Goal: Task Accomplishment & Management: Manage account settings

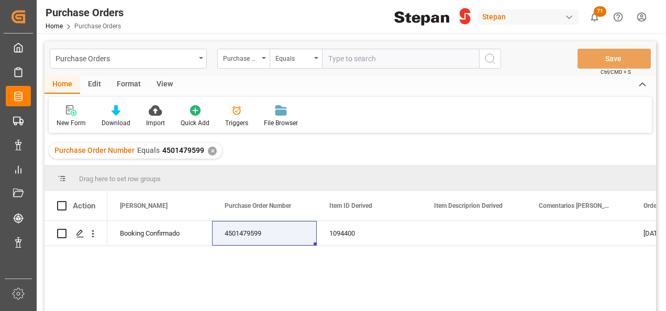
click at [211, 149] on div "✕" at bounding box center [212, 151] width 9 height 9
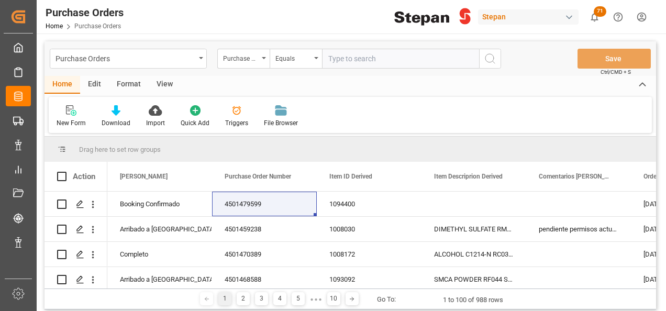
click at [340, 58] on input "text" at bounding box center [400, 59] width 157 height 20
paste input "4501449824"
type input "4501449824"
click at [492, 57] on icon "search button" at bounding box center [490, 58] width 13 height 13
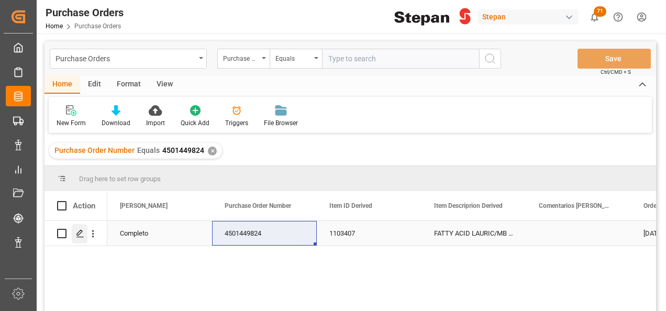
click at [79, 233] on icon "Press SPACE to select this row." at bounding box center [80, 233] width 8 height 8
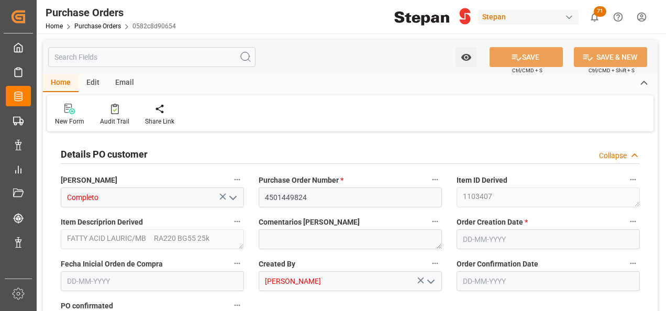
type input "1"
type input "20-03-2025"
type input "01-08-2025"
type input "21-03-2025"
type input "12-06-2025"
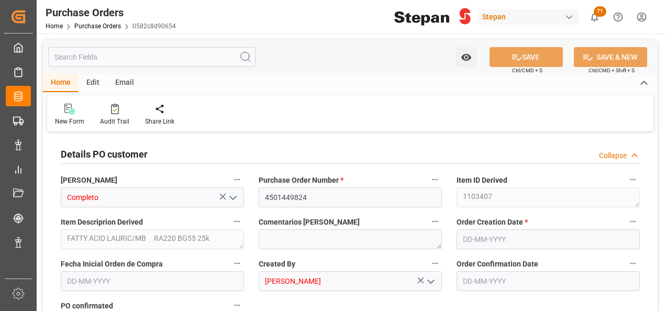
type input "02-07-2025"
type input "10-08-2025"
type input "15-08-2025"
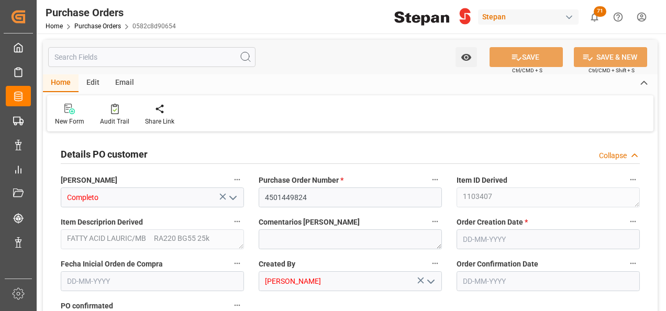
type input "15-08-2025"
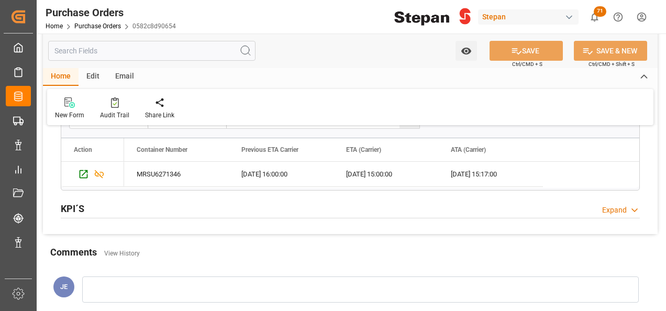
scroll to position [943, 0]
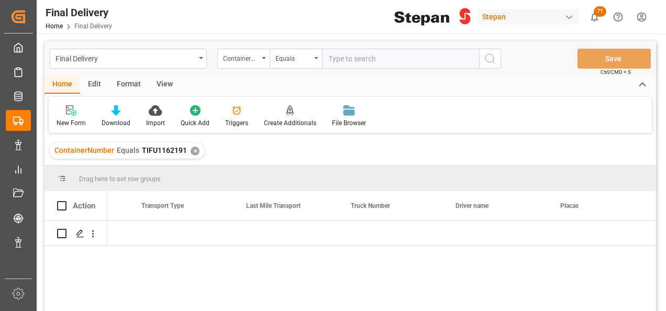
scroll to position [0, 1865]
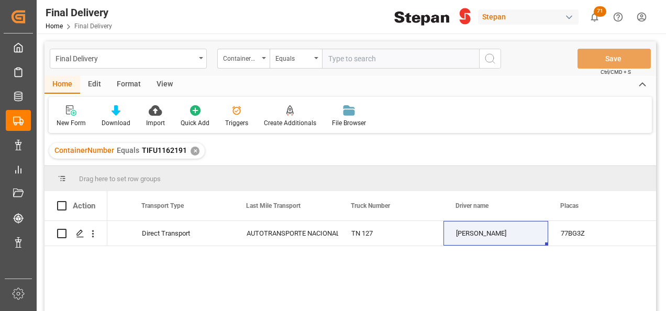
click at [191, 152] on div "✕" at bounding box center [195, 151] width 9 height 9
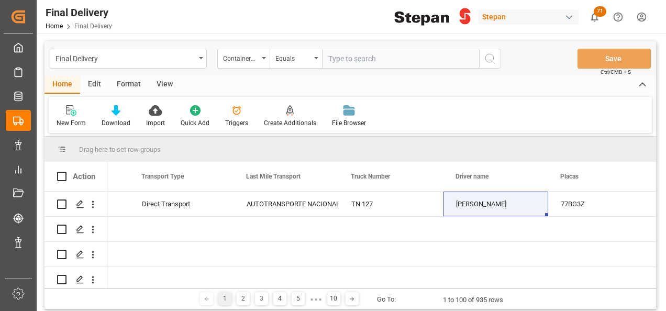
scroll to position [0, 1865]
click at [266, 53] on div "ContainerNumber" at bounding box center [243, 59] width 52 height 20
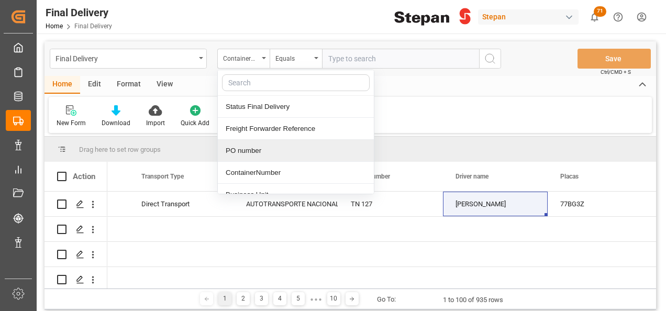
click at [244, 151] on div "PO number" at bounding box center [296, 151] width 156 height 22
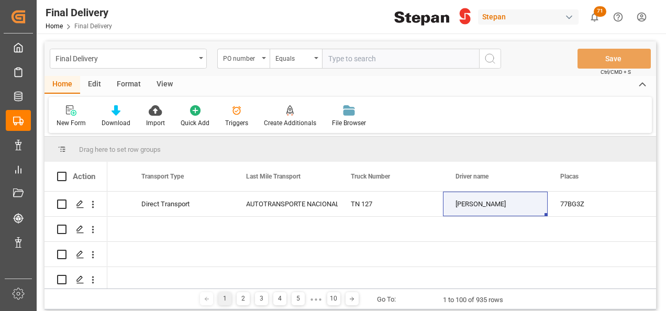
click at [338, 60] on input "text" at bounding box center [400, 59] width 157 height 20
paste input "4501449824"
type input "4501449824"
click at [489, 60] on icon "search button" at bounding box center [490, 58] width 13 height 13
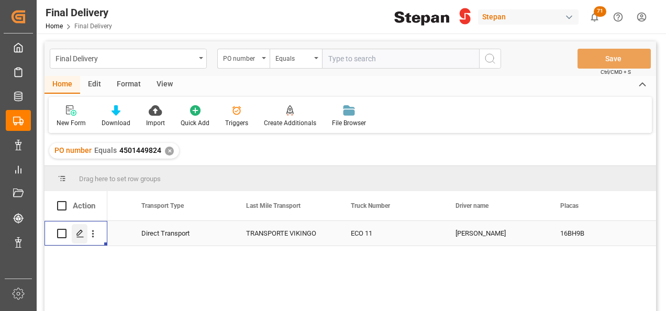
click at [81, 234] on icon "Press SPACE to select this row." at bounding box center [80, 233] width 8 height 8
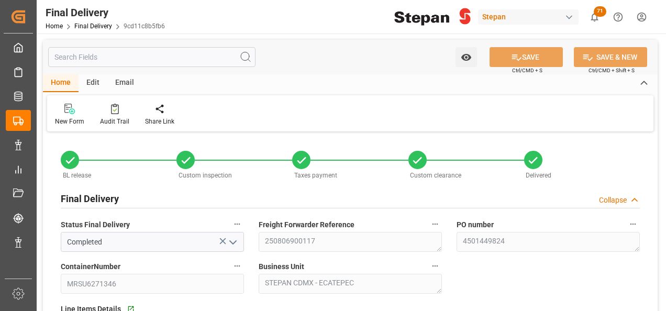
type input "[DATE]"
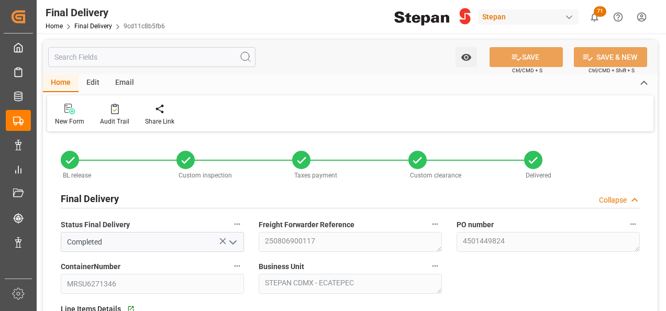
type input "[DATE]"
type input "[DATE] 00:00"
type input "[DATE]"
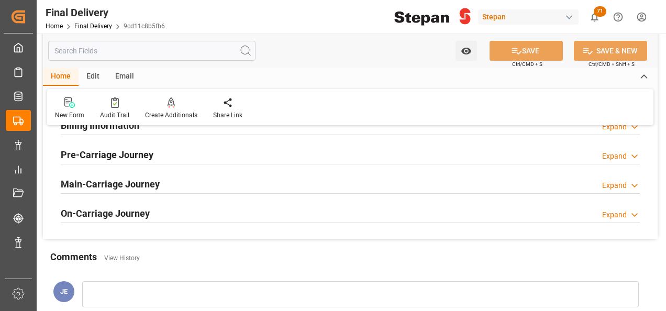
scroll to position [367, 0]
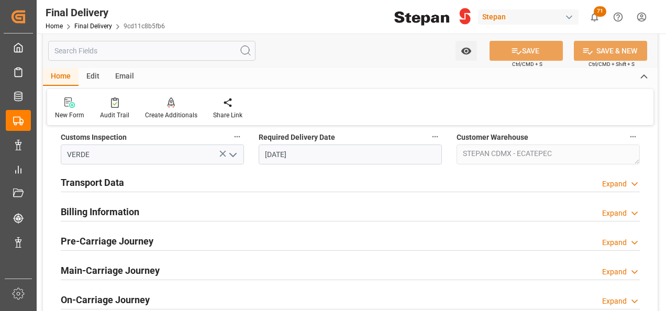
click at [99, 178] on h2 "Transport Data" at bounding box center [92, 183] width 63 height 14
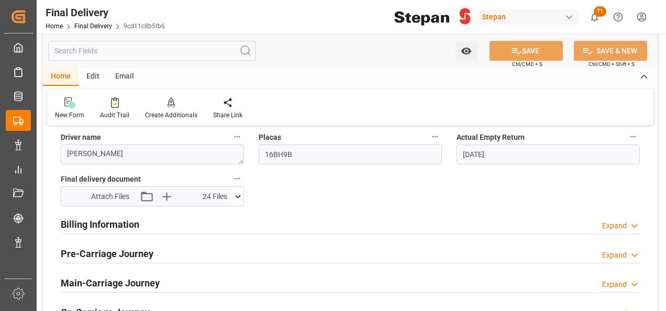
scroll to position [524, 0]
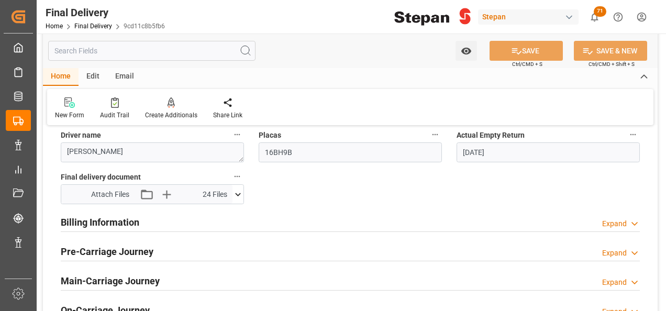
click at [116, 221] on h2 "Billing Information" at bounding box center [100, 222] width 79 height 14
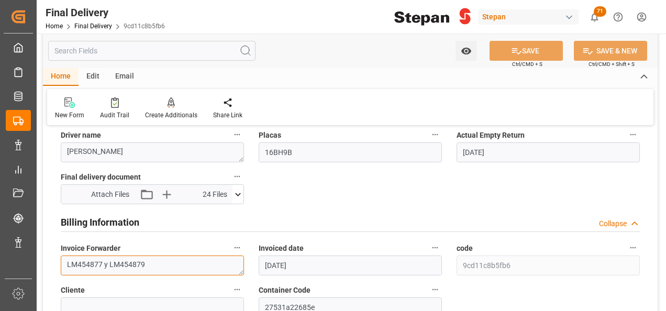
click at [158, 259] on textarea "LM454877 y LM454879" at bounding box center [152, 266] width 183 height 20
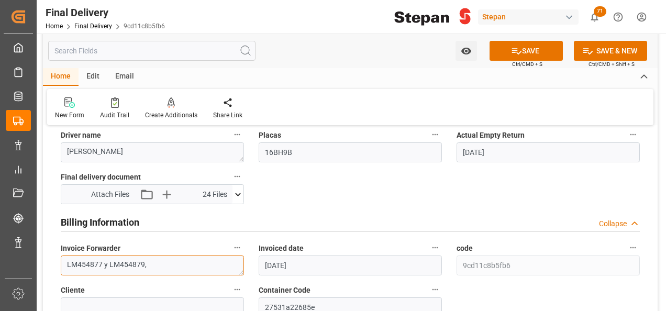
click at [158, 264] on textarea "LM454877 y LM454879," at bounding box center [152, 266] width 183 height 20
paste textarea "LM455973"
type textarea "LM454877 y LM454879,LM455973"
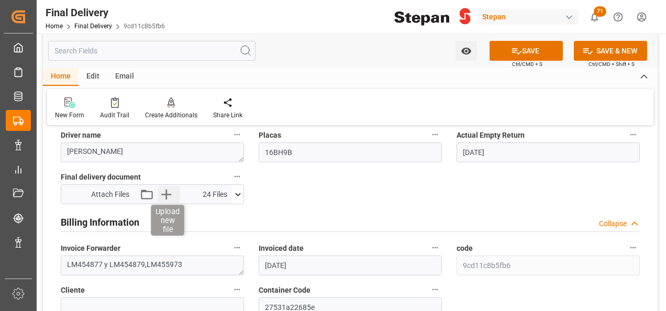
click at [167, 193] on icon "button" at bounding box center [166, 195] width 10 height 10
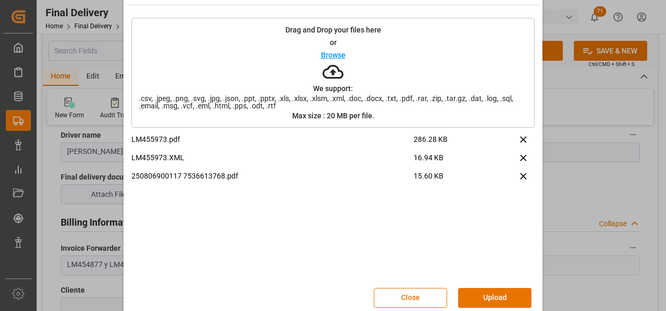
scroll to position [41, 0]
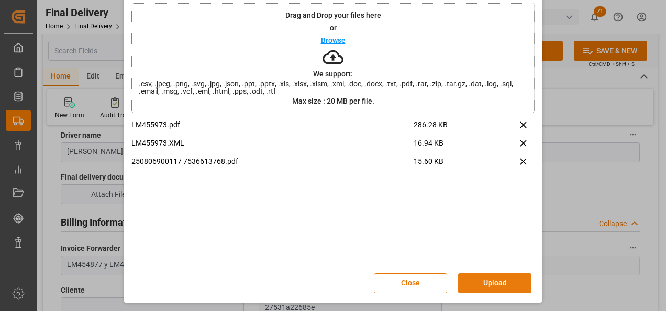
click at [500, 288] on button "Upload" at bounding box center [494, 283] width 73 height 20
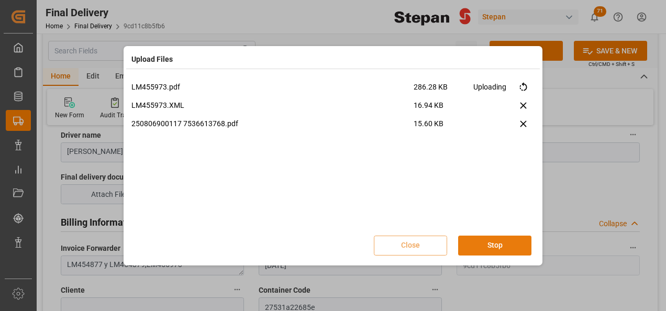
scroll to position [0, 0]
click at [502, 247] on button "Done" at bounding box center [494, 246] width 73 height 20
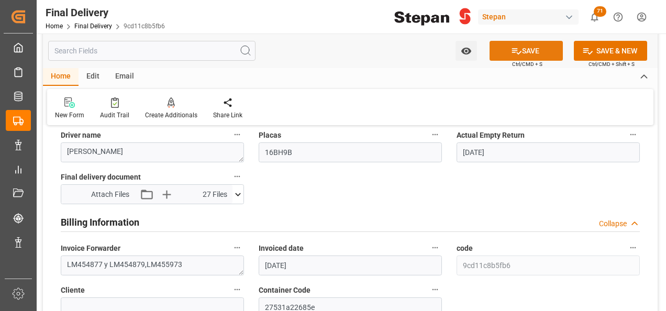
click at [529, 57] on button "SAVE" at bounding box center [526, 51] width 73 height 20
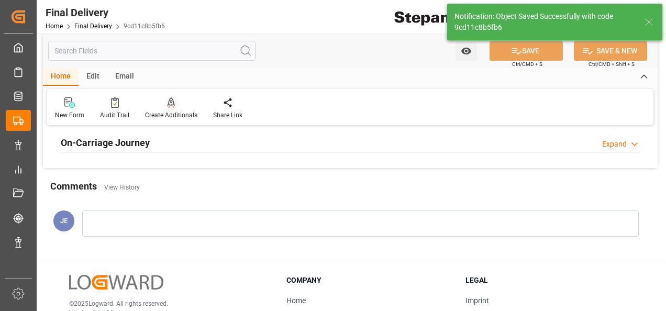
click at [169, 107] on icon at bounding box center [171, 107] width 5 height 2
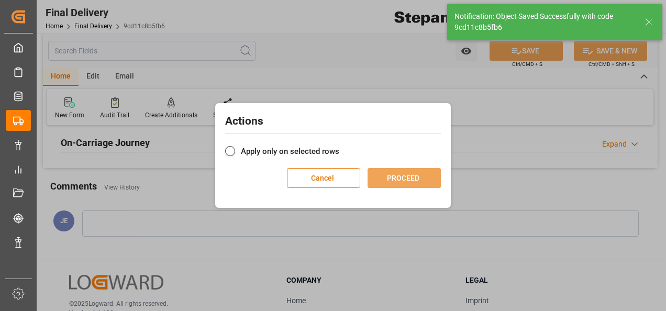
click at [257, 149] on label "Apply only on selected rows" at bounding box center [333, 151] width 216 height 13
click at [340, 146] on input "Apply only on selected rows" at bounding box center [340, 146] width 0 height 0
click at [413, 176] on button "PROCEED" at bounding box center [404, 178] width 73 height 20
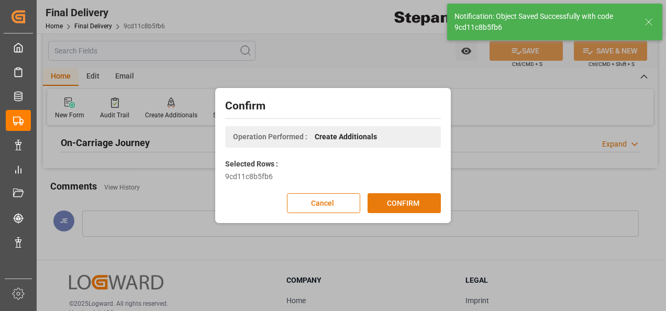
click at [415, 200] on button "CONFIRM" at bounding box center [404, 203] width 73 height 20
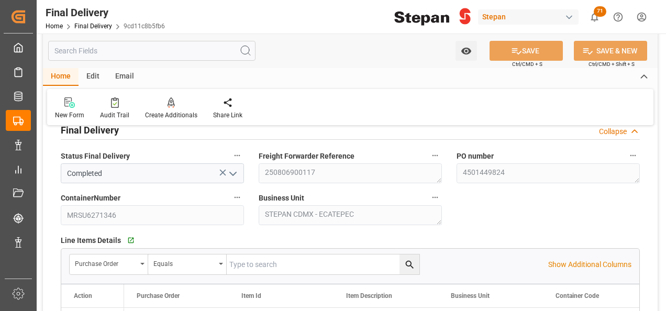
scroll to position [52, 0]
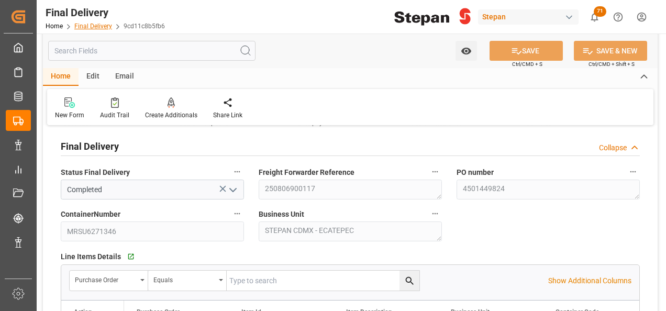
click at [90, 27] on link "Final Delivery" at bounding box center [93, 26] width 38 height 7
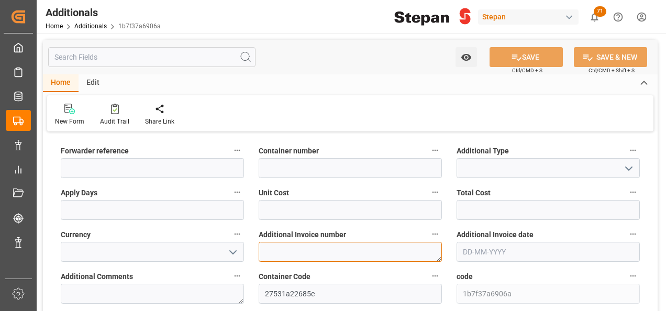
click at [293, 254] on textarea at bounding box center [350, 252] width 183 height 20
paste textarea "LM455973"
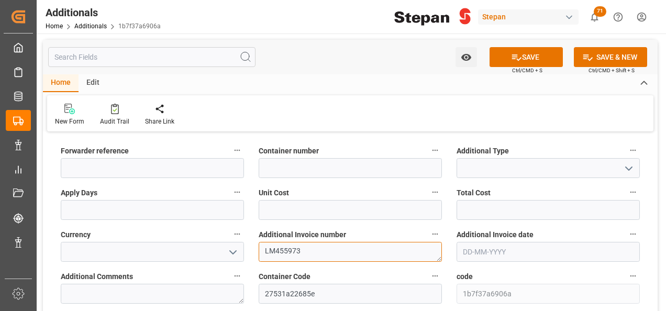
type textarea "LM455973"
click at [231, 254] on icon "open menu" at bounding box center [233, 252] width 13 height 13
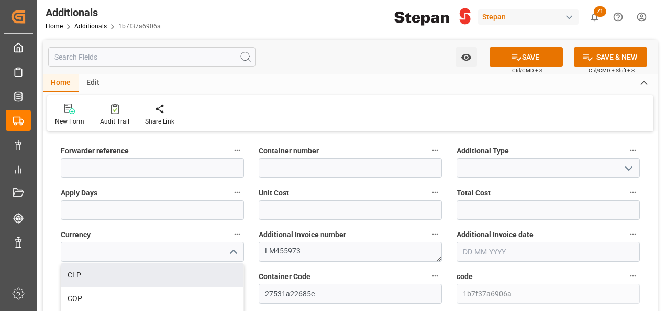
click at [630, 169] on icon "open menu" at bounding box center [629, 168] width 13 height 13
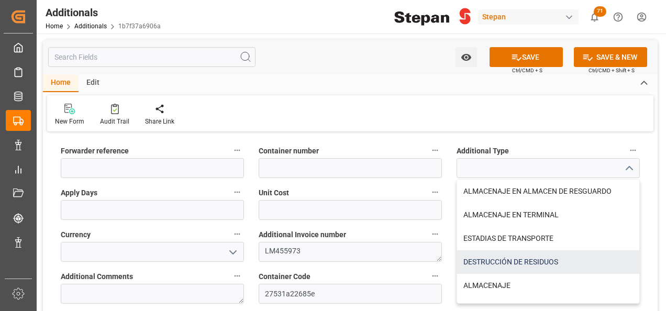
scroll to position [18, 0]
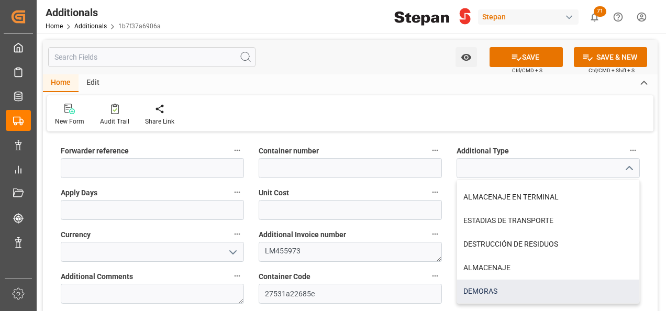
click at [479, 294] on div "DEMORAS" at bounding box center [548, 292] width 182 height 24
type input "DEMORAS"
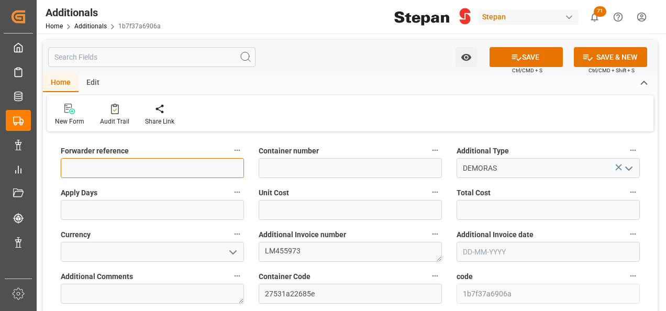
click at [101, 169] on input at bounding box center [152, 168] width 183 height 20
paste input "250806900117"
type input "250806900117"
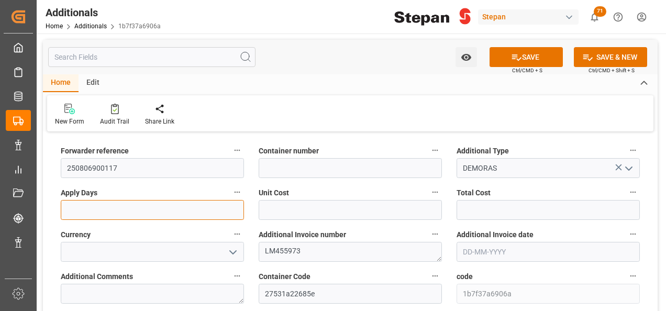
click at [74, 217] on input "text" at bounding box center [152, 210] width 183 height 20
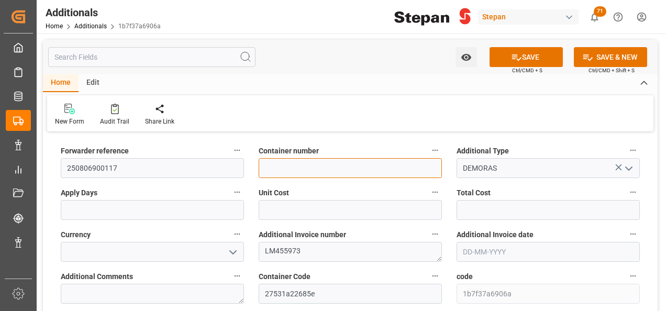
click at [285, 166] on input at bounding box center [350, 168] width 183 height 20
paste input "MRSU6271346"
type input "MRSU6271346"
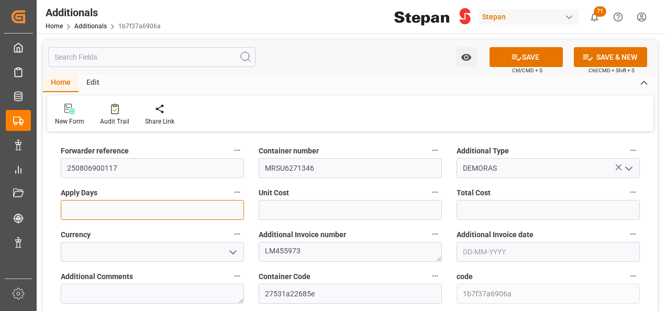
click at [89, 204] on input "text" at bounding box center [152, 210] width 183 height 20
type input "1"
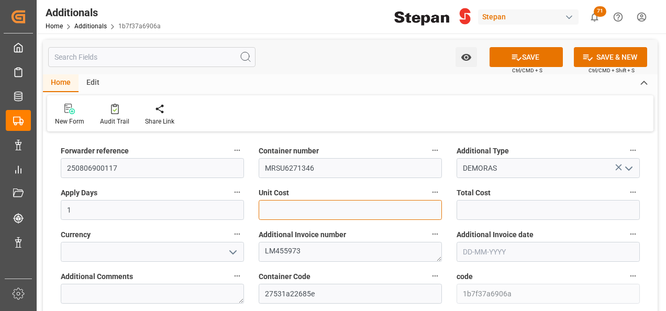
click at [319, 210] on input "text" at bounding box center [350, 210] width 183 height 20
drag, startPoint x: 319, startPoint y: 209, endPoint x: 242, endPoint y: 202, distance: 76.8
type input "14780.56"
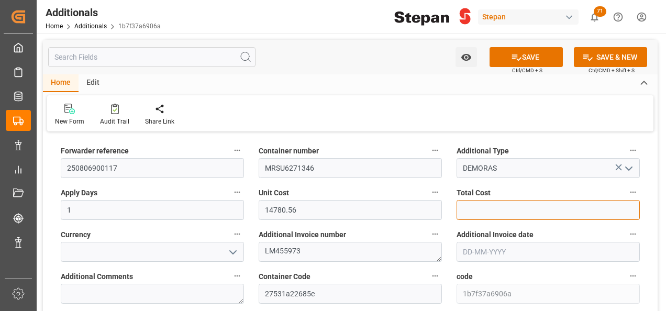
click at [483, 209] on input "text" at bounding box center [548, 210] width 183 height 20
paste input "14780.56"
type input "14780.56"
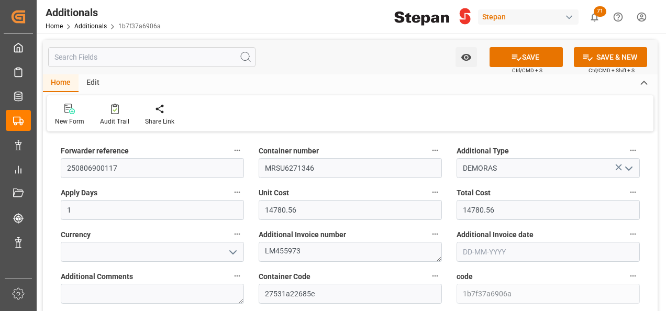
click at [232, 250] on icon "open menu" at bounding box center [233, 252] width 13 height 13
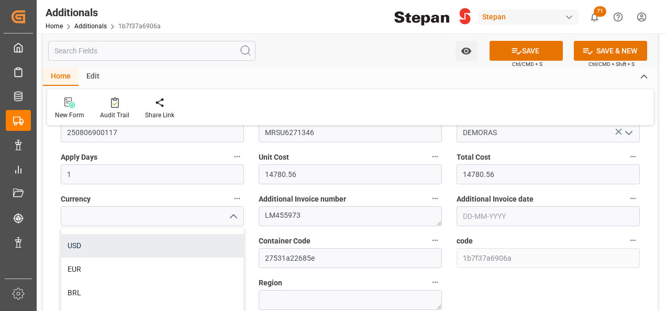
scroll to position [52, 0]
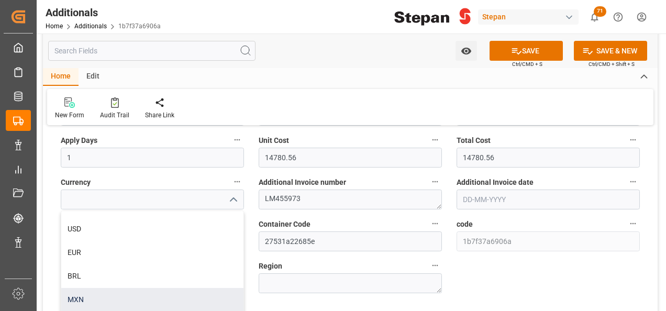
click at [73, 303] on div "MXN" at bounding box center [152, 300] width 182 height 24
type input "MXN"
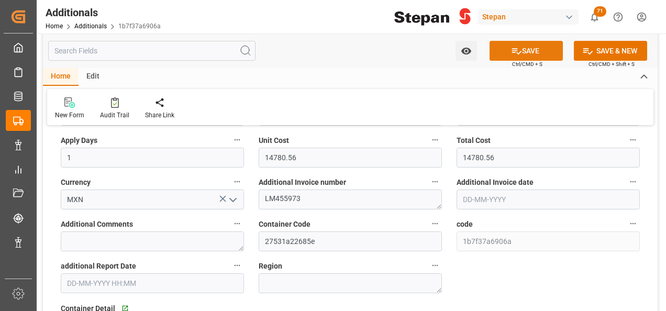
click at [531, 48] on button "SAVE" at bounding box center [526, 51] width 73 height 20
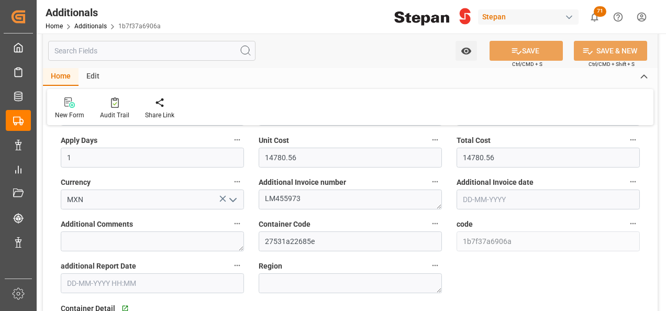
scroll to position [0, 0]
